Goal: Information Seeking & Learning: Learn about a topic

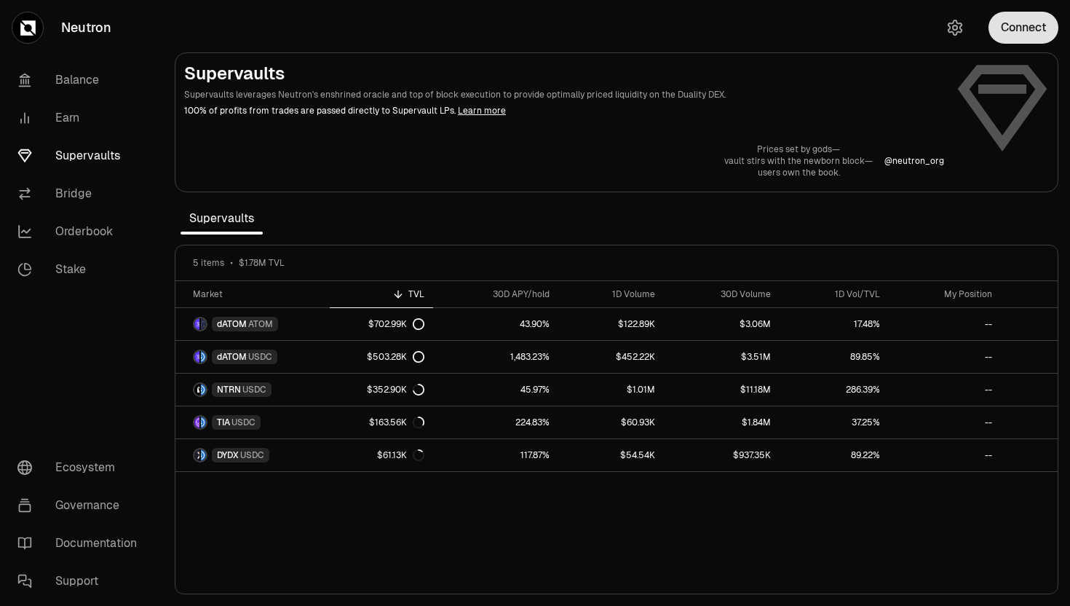
click at [1026, 20] on button "Connect" at bounding box center [1023, 28] width 70 height 32
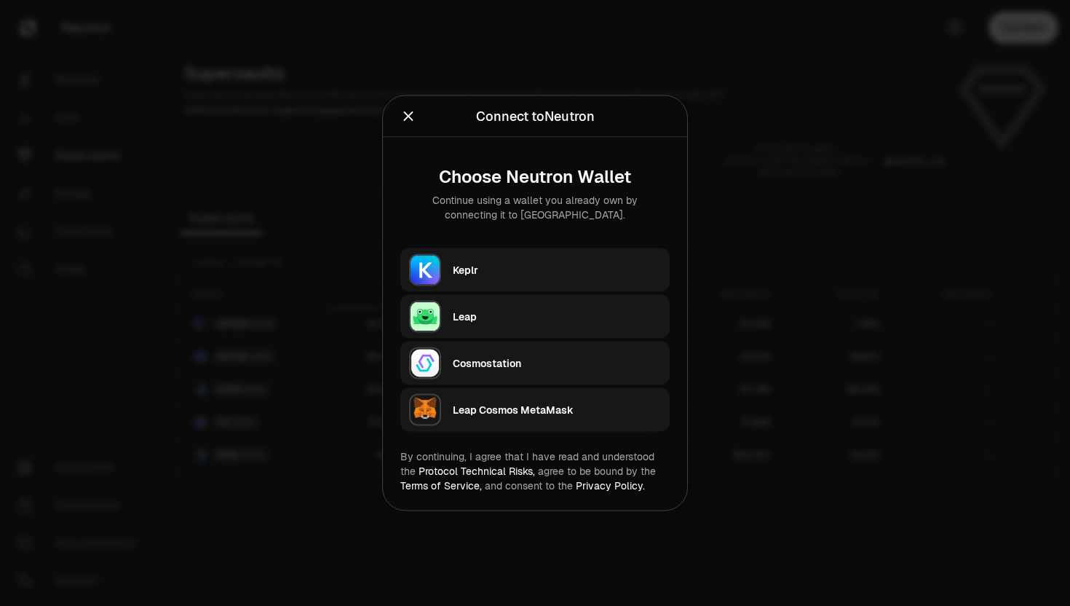
click at [571, 268] on div "Keplr" at bounding box center [557, 270] width 208 height 15
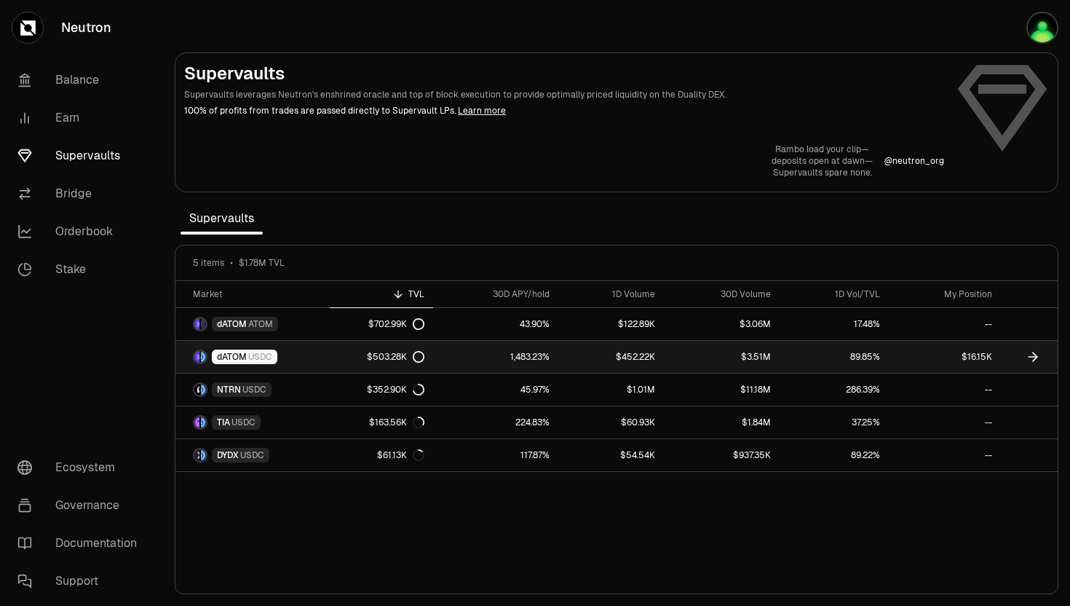
click at [253, 356] on span "USDC" at bounding box center [260, 357] width 24 height 12
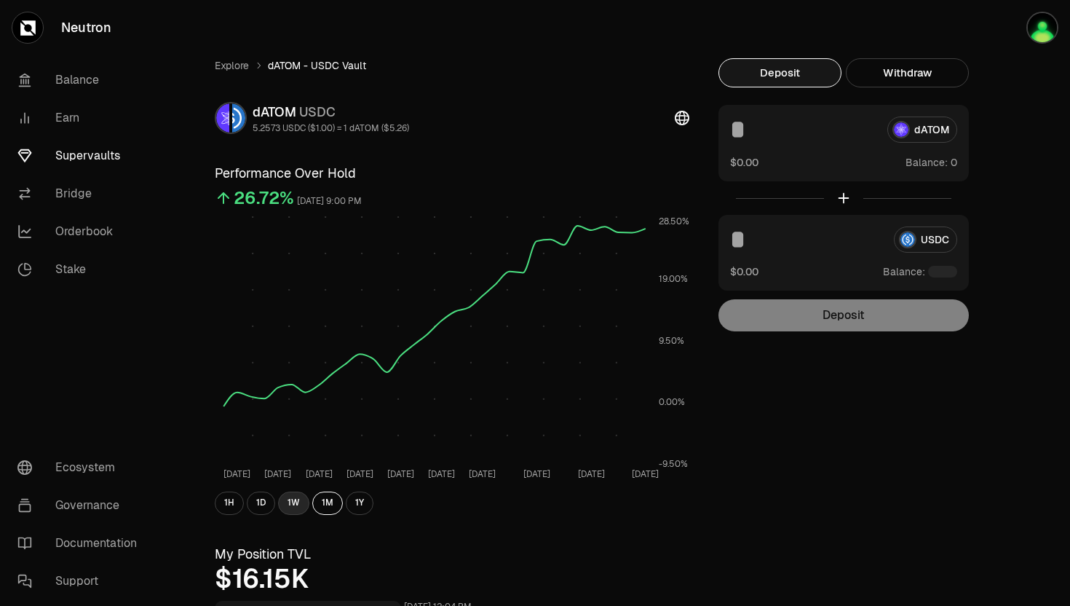
click at [294, 506] on button "1W" at bounding box center [293, 502] width 31 height 23
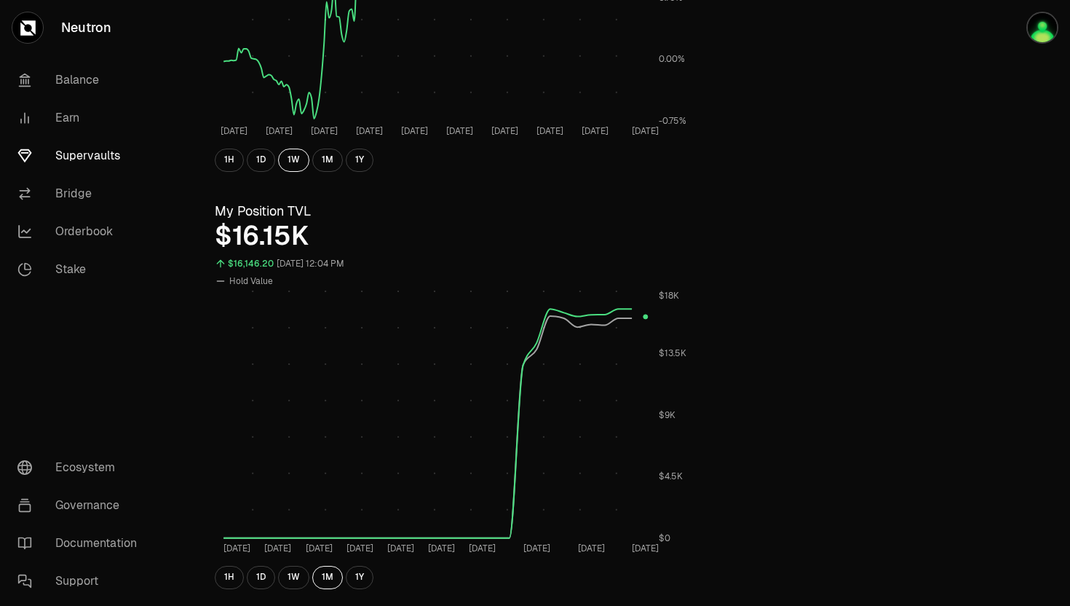
scroll to position [376, 0]
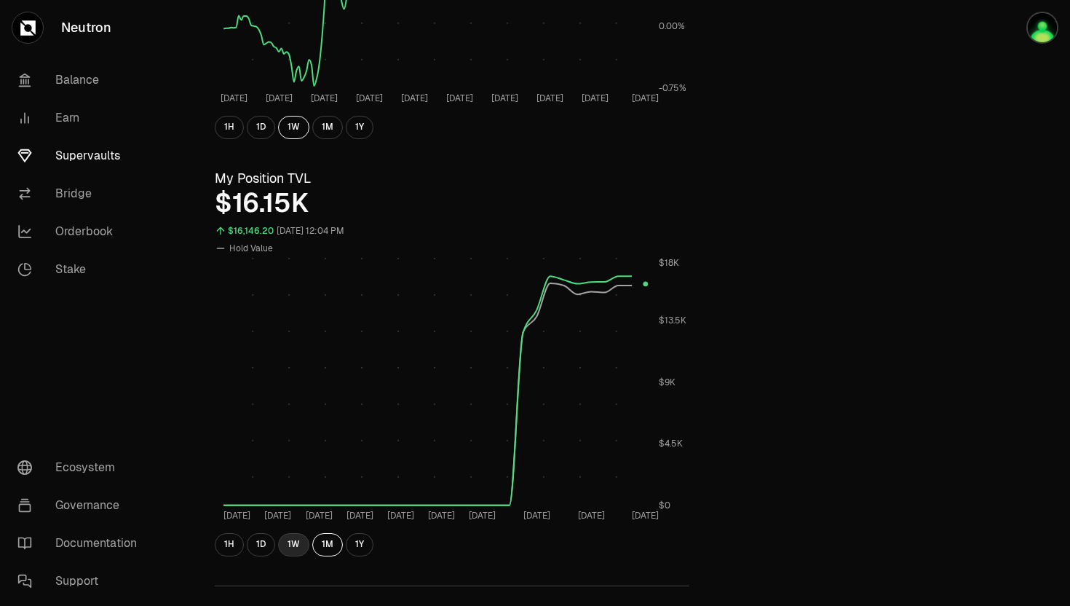
click at [289, 539] on button "1W" at bounding box center [293, 544] width 31 height 23
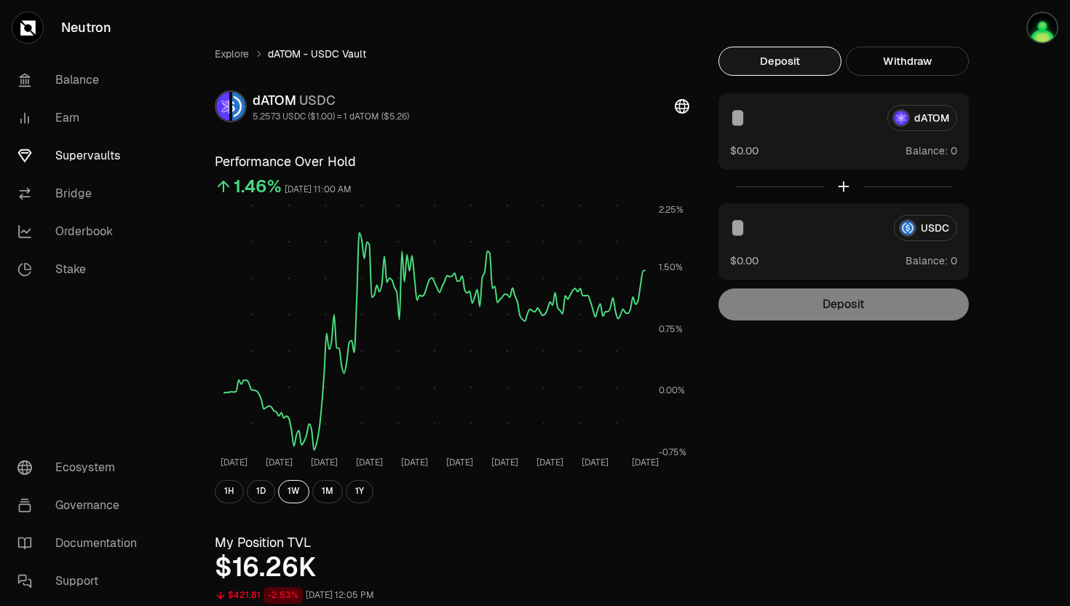
scroll to position [0, 0]
